Goal: Find specific page/section: Find specific page/section

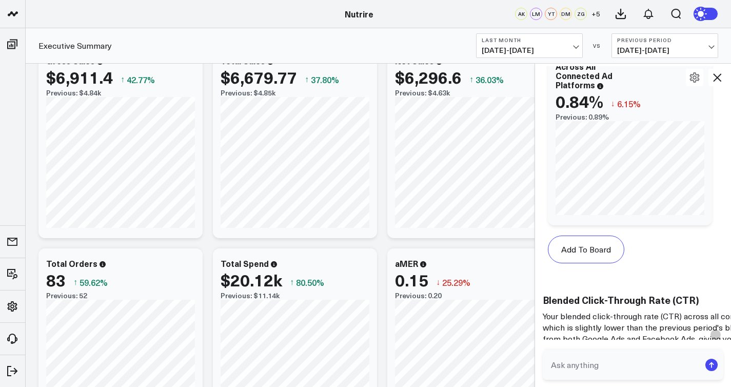
scroll to position [30, 0]
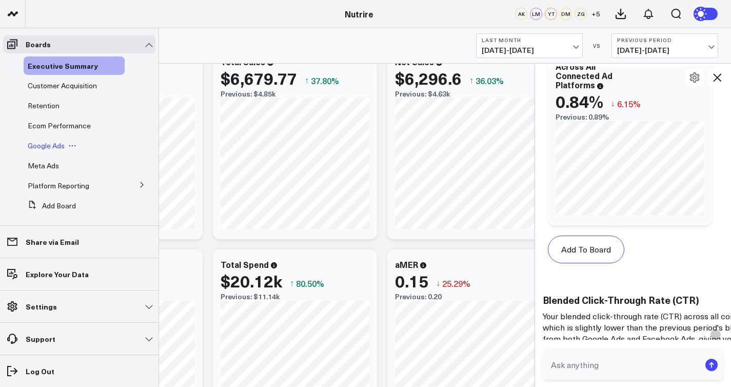
click at [53, 141] on span "Google Ads" at bounding box center [46, 146] width 37 height 10
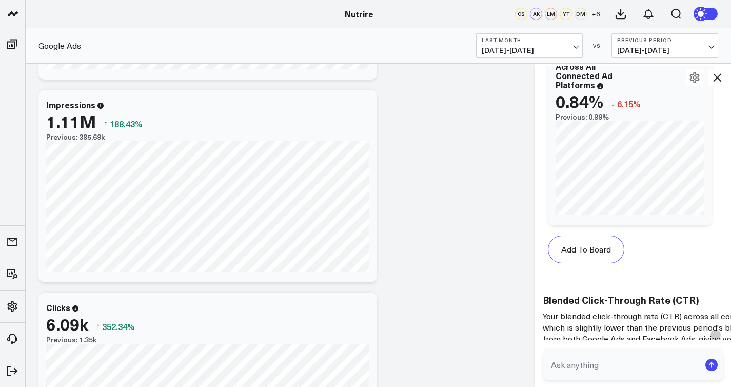
scroll to position [605, 0]
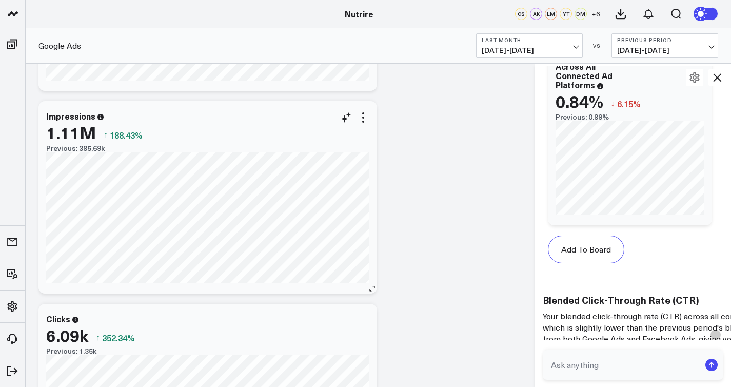
click at [93, 151] on div "Previous: 385.69k" at bounding box center [207, 148] width 323 height 8
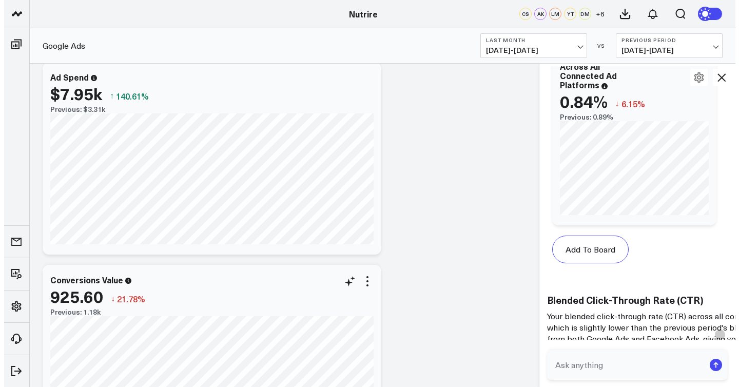
scroll to position [47, 0]
